Goal: Task Accomplishment & Management: Manage account settings

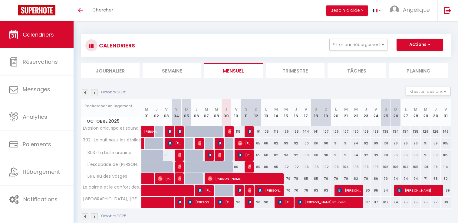
scroll to position [18, 0]
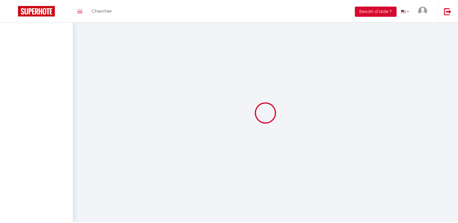
scroll to position [18, 0]
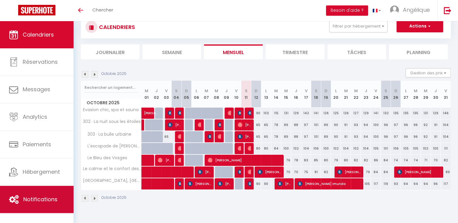
click at [41, 202] on span "Notifications" at bounding box center [40, 200] width 34 height 8
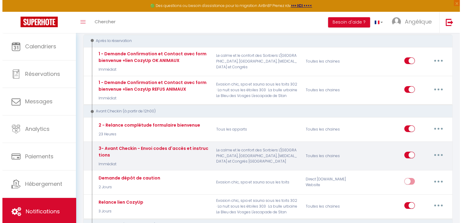
scroll to position [69, 0]
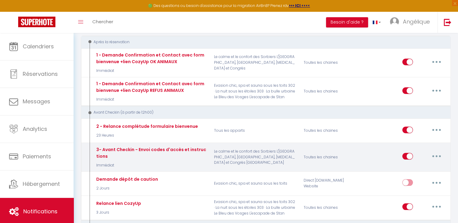
click at [440, 154] on button "button" at bounding box center [436, 157] width 17 height 10
click at [407, 171] on link "Editer" at bounding box center [420, 170] width 45 height 10
type input "3- Avant Checkin - Envoi codes d'accès et instructions"
select select "Immédiat"
select select "if_booking_is_paid"
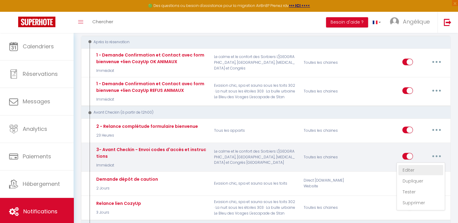
checkbox input "true"
checkbox input "false"
radio input "true"
type input "Instructions d'accès - [RENTAL:NAME]"
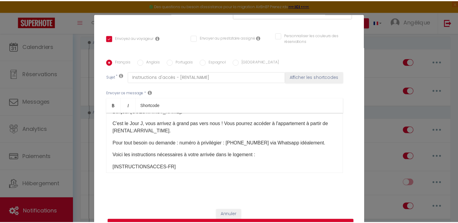
scroll to position [0, 0]
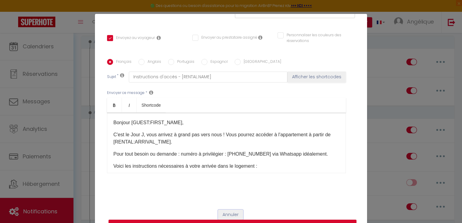
click at [227, 212] on button "Annuler" at bounding box center [230, 215] width 25 height 10
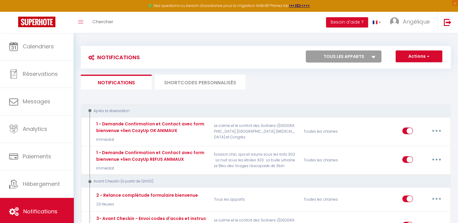
click at [199, 86] on li "SHORTCODES PERSONNALISÉS" at bounding box center [200, 82] width 91 height 15
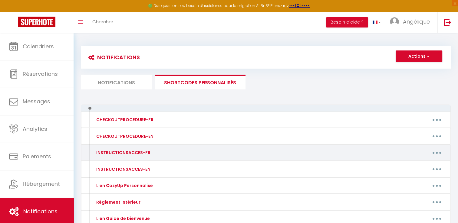
click at [145, 153] on div "INSTRUCTIONSACCES-FR" at bounding box center [123, 152] width 56 height 7
click at [442, 145] on div "INSTRUCTIONSACCES-FR Editer Supprimer" at bounding box center [266, 153] width 370 height 17
click at [438, 156] on button "button" at bounding box center [436, 153] width 17 height 10
click at [415, 164] on link "Editer" at bounding box center [420, 167] width 45 height 10
type input "INSTRUCTIONSACCES-FR"
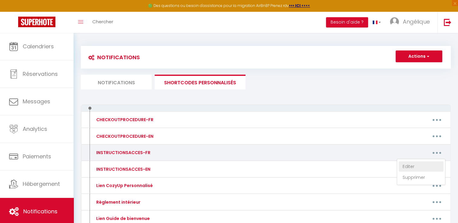
type textarea "INSTRUCTIONSACCES-FR"
type textarea "L'entrée dans l'immeuble se fait par digicode. Code digicode : 5439B Au fond du…"
type textarea "Pour entrer dans l'immeuble : - repérez la sonnette [PERSON_NAME], colonne de g…"
type textarea "L'accès à l'immeuble se fait en sonnant à l'interphone extérieur. Faites un app…"
type textarea "L'ipsumdol sit amet : consecte, adipiscinge se doe tempori, ut laboreet dolo ma…"
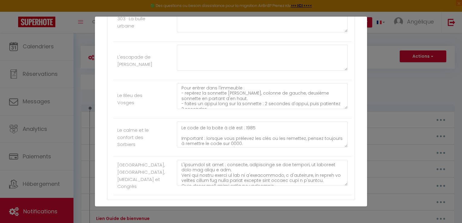
scroll to position [30, 0]
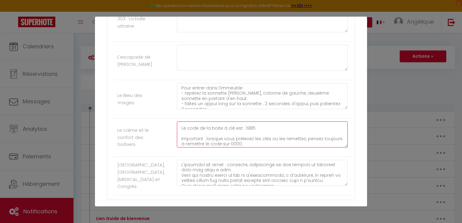
click at [249, 124] on textarea "L'accès à l'immeuble se fait en sonnant à l'interphone extérieur. Faites un app…" at bounding box center [262, 135] width 171 height 26
click at [202, 142] on textarea "L'accès à l'immeuble se fait en sonnant à l'interphone extérieur. Faites un app…" at bounding box center [262, 135] width 171 height 26
click at [218, 143] on textarea "L'accès à l'immeuble se fait en sonnant à l'interphone extérieur. Faites un app…" at bounding box center [262, 135] width 171 height 26
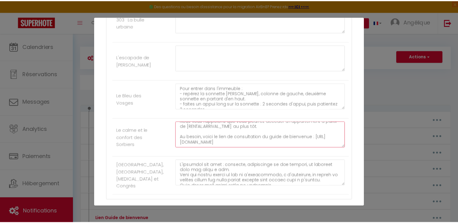
scroll to position [261, 0]
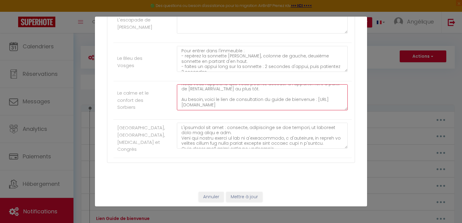
type textarea "L'accès à l'immeuble se fait en sonnant à l'interphone extérieur. Faites un app…"
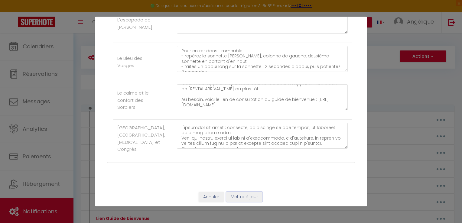
click at [237, 197] on button "Mettre à jour" at bounding box center [244, 197] width 36 height 10
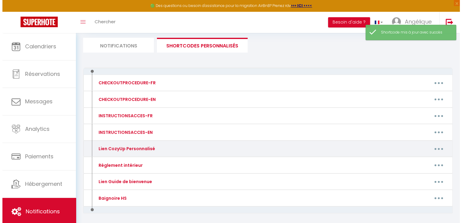
scroll to position [31, 0]
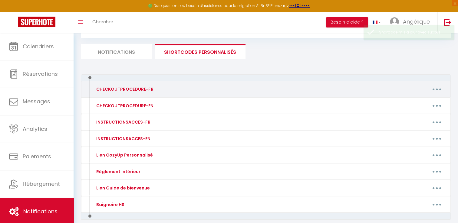
click at [436, 86] on button "button" at bounding box center [436, 89] width 17 height 10
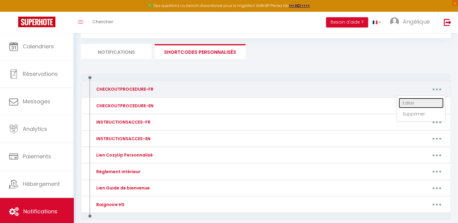
click at [403, 101] on link "Editer" at bounding box center [420, 103] width 45 height 10
type input "CHECKOUTPROCEDURE-FR"
type textarea "CHECKOUTPROCEDURE-FR"
type textarea "1 -Très important : Veillez à bien fermer toutes les fenêtres de toit avant de …"
type textarea "1 -Très important : Veillez à bien fermer toutes les fenêtres avant de partir (…"
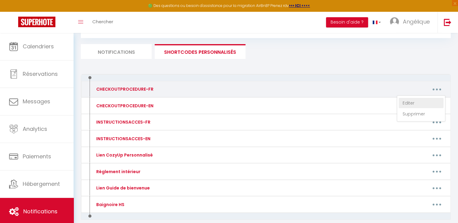
type textarea "1 -Très important : Veillez à bien fermer toutes les fenêtres avant de partir (…"
type textarea "1 -Très important : Veillez à bien fermer toutes les fenêtres de toit avant de …"
type textarea "1 -Très important : Veillez à bien fermer toutes les fenêtres avant de partir (…"
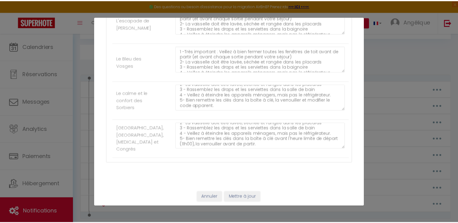
scroll to position [16, 0]
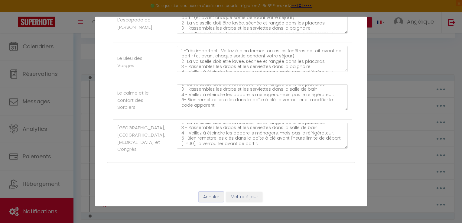
click at [212, 195] on button "Annuler" at bounding box center [211, 197] width 25 height 10
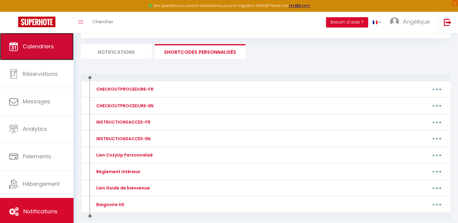
click at [38, 45] on span "Calendriers" at bounding box center [38, 47] width 31 height 8
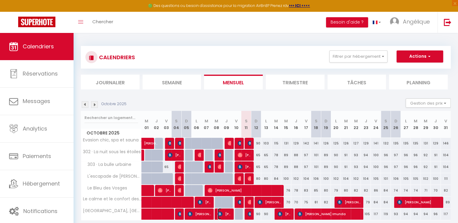
click at [222, 215] on img at bounding box center [220, 214] width 5 height 5
select select "OK"
select select "0"
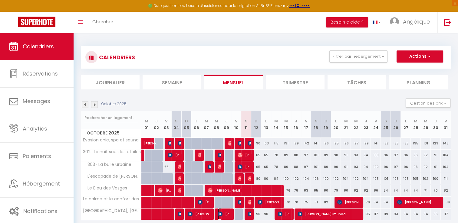
select select "1"
select select
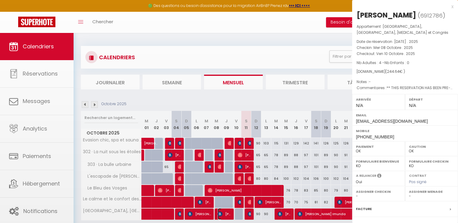
select select "51718"
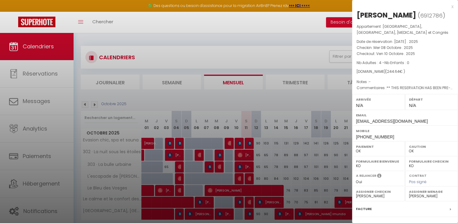
click at [390, 134] on label "Mobile" at bounding box center [405, 131] width 98 height 6
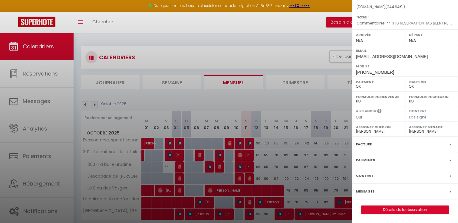
click at [371, 189] on label "Messages" at bounding box center [365, 191] width 18 height 6
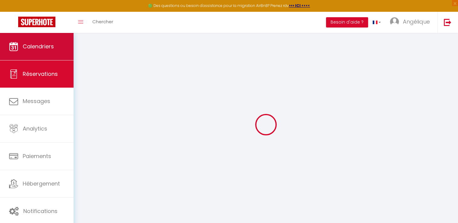
select select
checkbox input "false"
type textarea "** THIS RESERVATION HAS BEEN PRE-PAID ** BOOKING NOTE : Payment charge is EUR 3…"
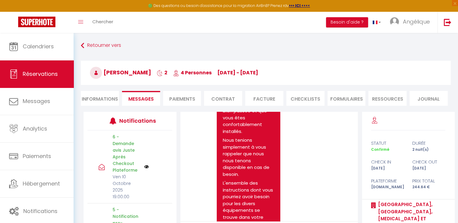
scroll to position [1895, 0]
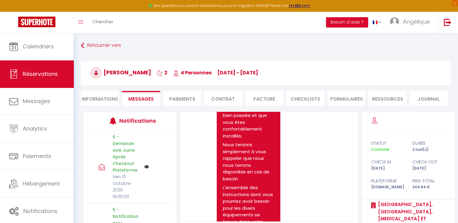
drag, startPoint x: 233, startPoint y: 192, endPoint x: 225, endPoint y: 131, distance: 61.4
copy link "[URL][DOMAIN_NAME]"
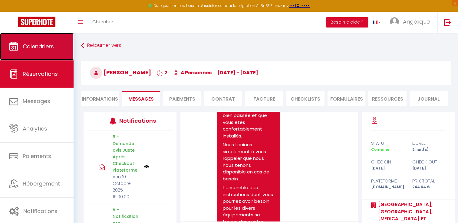
click at [39, 47] on span "Calendriers" at bounding box center [38, 47] width 31 height 8
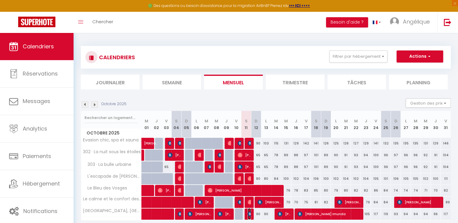
click at [250, 214] on img at bounding box center [249, 214] width 5 height 5
select select "OK"
select select "1"
select select "0"
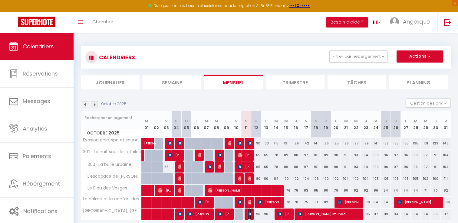
select select "1"
select select
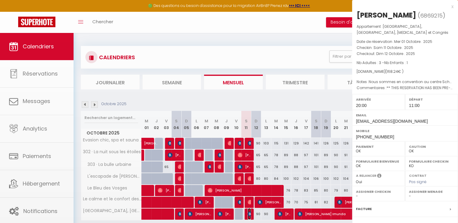
select select "51718"
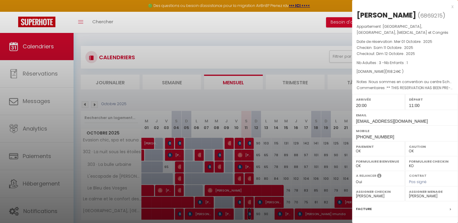
scroll to position [73, 0]
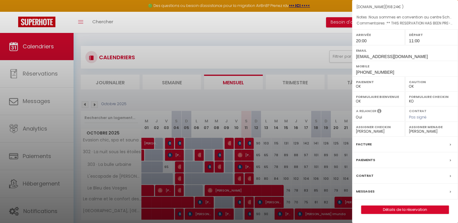
click at [374, 192] on div "Messages" at bounding box center [405, 192] width 106 height 16
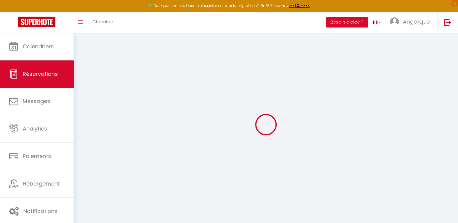
type input "angelique"
type input "lescure"
type input "[EMAIL_ADDRESS][DOMAIN_NAME]"
type input "[PHONE_NUMBER]"
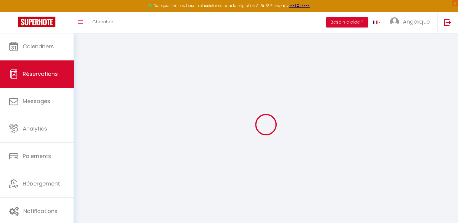
type input "[PHONE_NUMBER]"
select select "FR"
type input "28.15"
type input "2.36"
select select "50029"
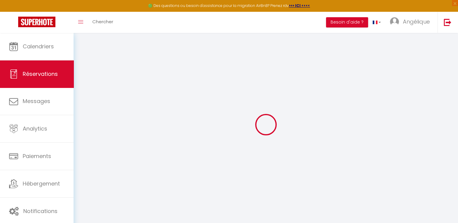
select select "1"
select select
type input "3"
type input "1"
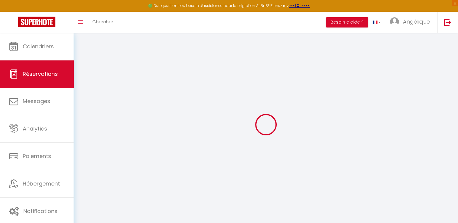
select select "12"
select select "15"
select select "2"
type input "45"
type input "0"
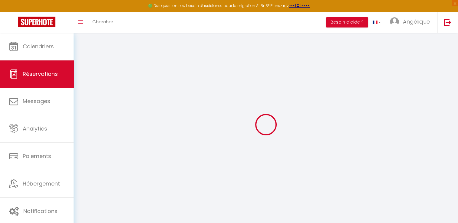
type input "0"
select select
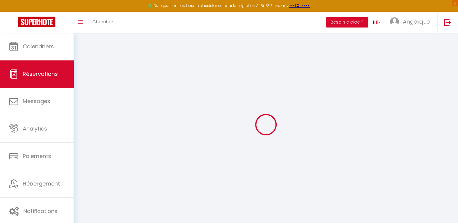
checkbox input "false"
select select
checkbox input "false"
type \?0 "Nous sommes en convention au centre Schuman jusqu'à 20h. Nous ferons un saut vi…"
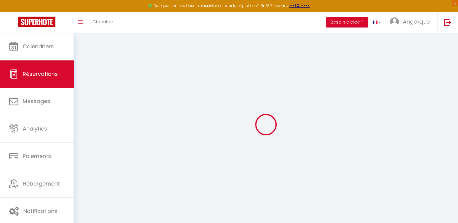
type textarea "** THIS RESERVATION HAS BEEN PRE-PAID ** Reservation has a cancellation grace p…"
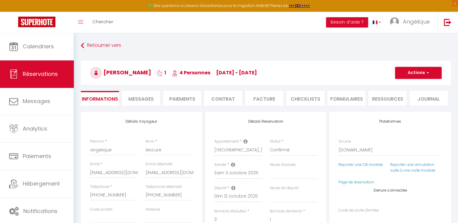
type input "45"
type input "2.64"
select select
select select "20:00"
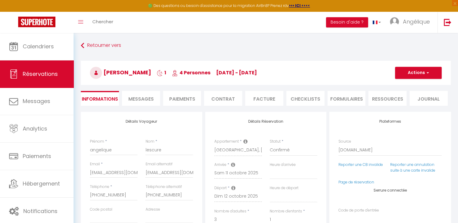
select select "11:00"
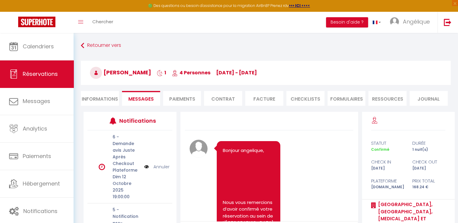
scroll to position [1065, 0]
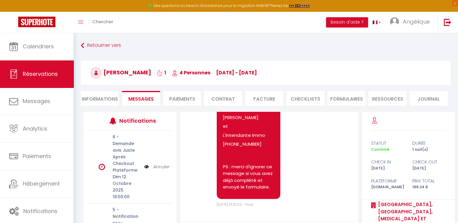
click at [97, 102] on li "Informations" at bounding box center [100, 98] width 38 height 15
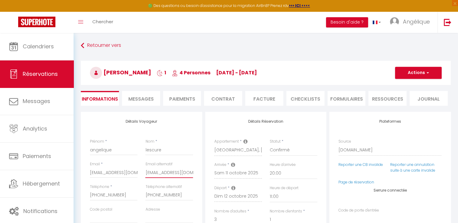
click at [171, 174] on input "[EMAIL_ADDRESS][DOMAIN_NAME]" at bounding box center [169, 172] width 48 height 11
click at [139, 97] on span "Messages" at bounding box center [140, 99] width 25 height 7
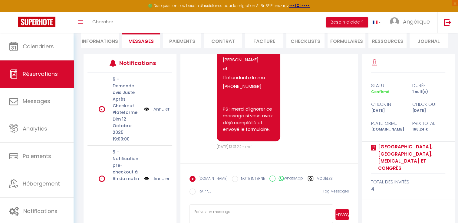
scroll to position [71, 0]
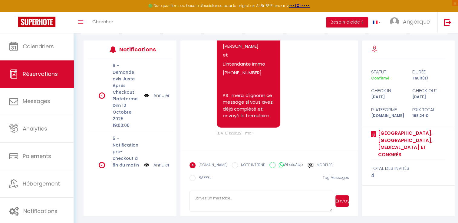
click at [221, 198] on textarea at bounding box center [260, 201] width 143 height 21
paste textarea "[URL][DOMAIN_NAME]"
type textarea "[URL][DOMAIN_NAME]"
click at [343, 202] on button "Envoyer" at bounding box center [342, 200] width 14 height 11
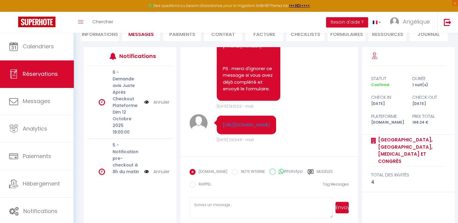
scroll to position [71, 0]
